Goal: Information Seeking & Learning: Check status

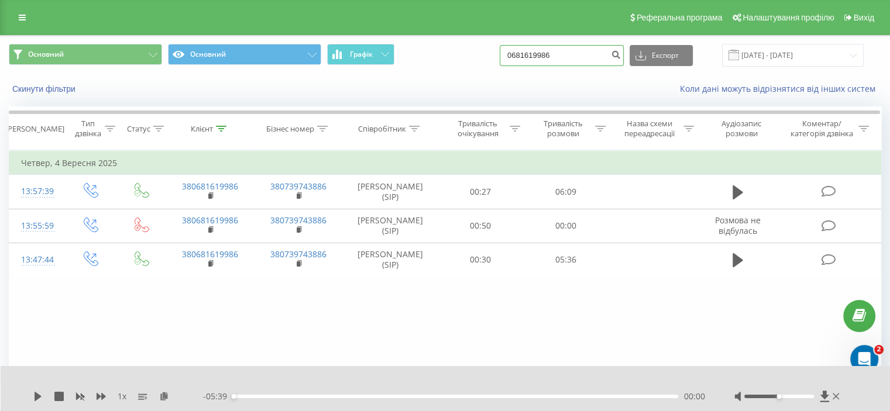
click at [550, 60] on input "0681619986" at bounding box center [562, 55] width 124 height 21
drag, startPoint x: 583, startPoint y: 54, endPoint x: 520, endPoint y: 53, distance: 63.2
click at [520, 53] on input "0681619986" at bounding box center [562, 55] width 124 height 21
paste input "(097) 587-70-01"
click at [527, 57] on input "(097) 587-70-01" at bounding box center [562, 55] width 124 height 21
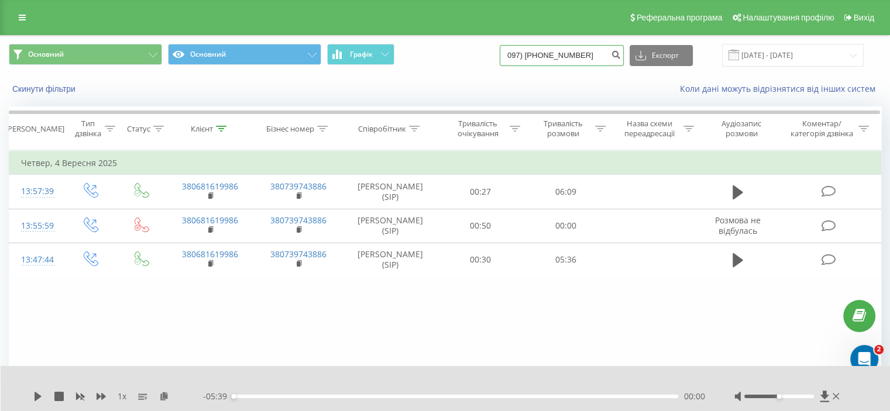
click at [541, 55] on input "097) 587-70-01" at bounding box center [562, 55] width 124 height 21
click at [551, 53] on input "097587-70-01" at bounding box center [562, 55] width 124 height 21
click at [559, 56] on input "09758770-01" at bounding box center [562, 55] width 124 height 21
type input "0975877001"
click at [621, 56] on icon "submit" at bounding box center [616, 53] width 10 height 7
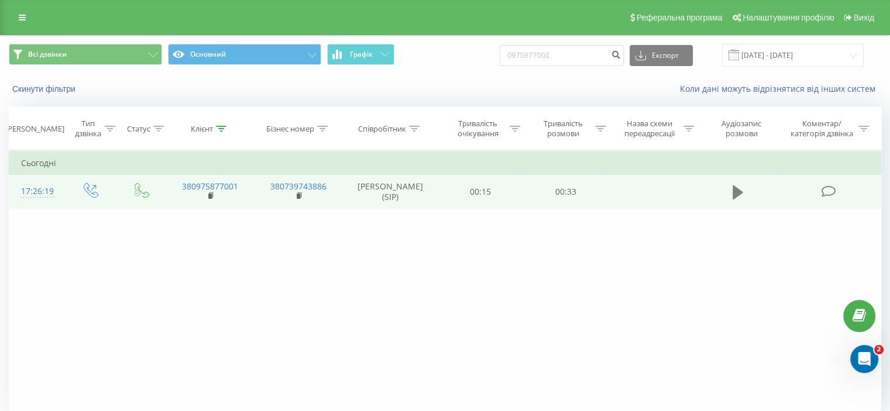
click at [745, 197] on button at bounding box center [738, 193] width 18 height 18
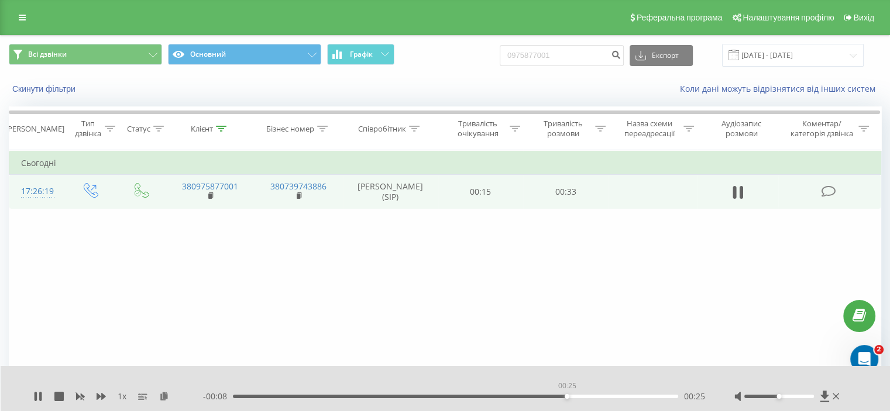
click at [566, 397] on div "00:25" at bounding box center [455, 397] width 445 height 4
